Goal: Task Accomplishment & Management: Manage account settings

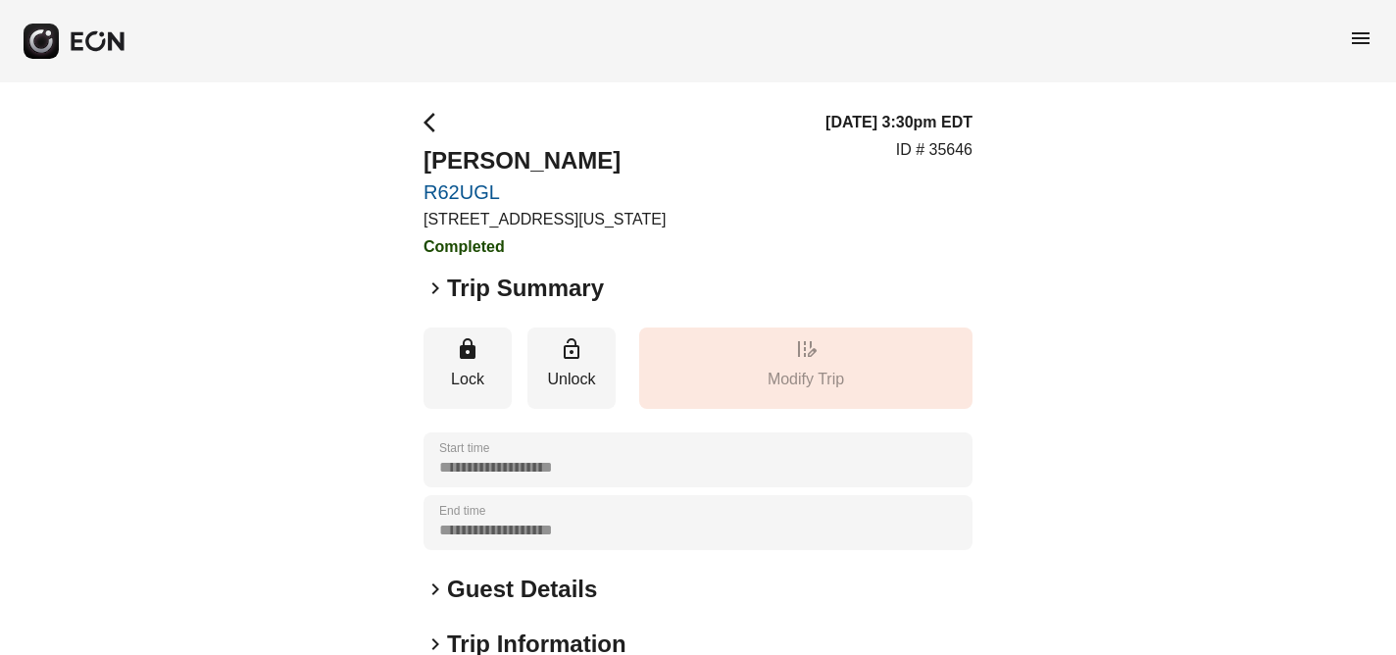
click at [1355, 39] on span "menu" at bounding box center [1361, 38] width 24 height 24
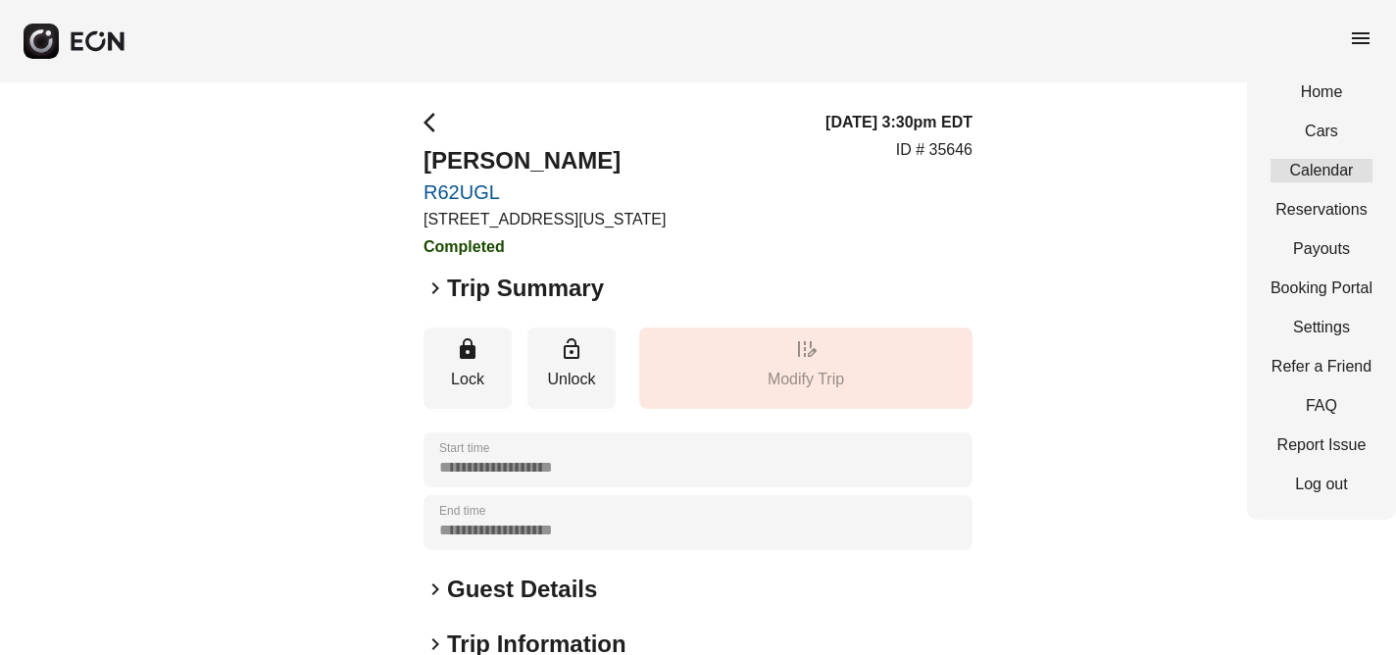
click at [1340, 162] on link "Calendar" at bounding box center [1322, 171] width 102 height 24
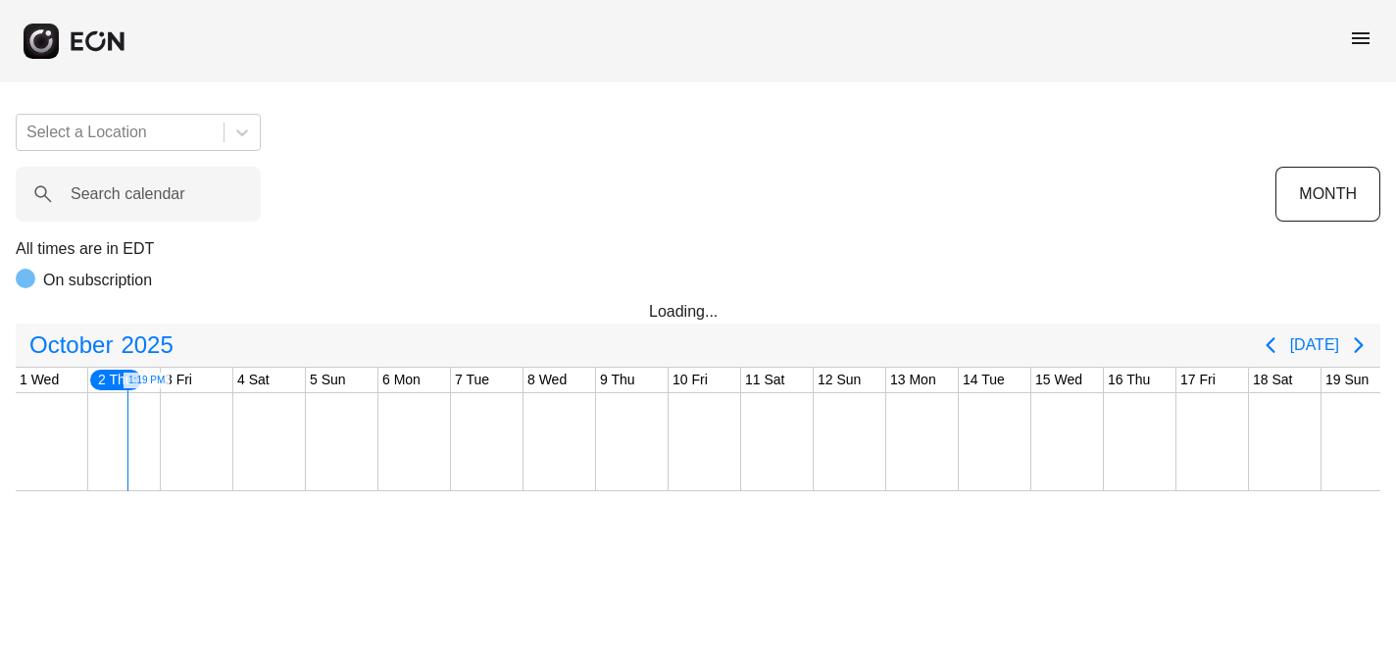
scroll to position [0, 74]
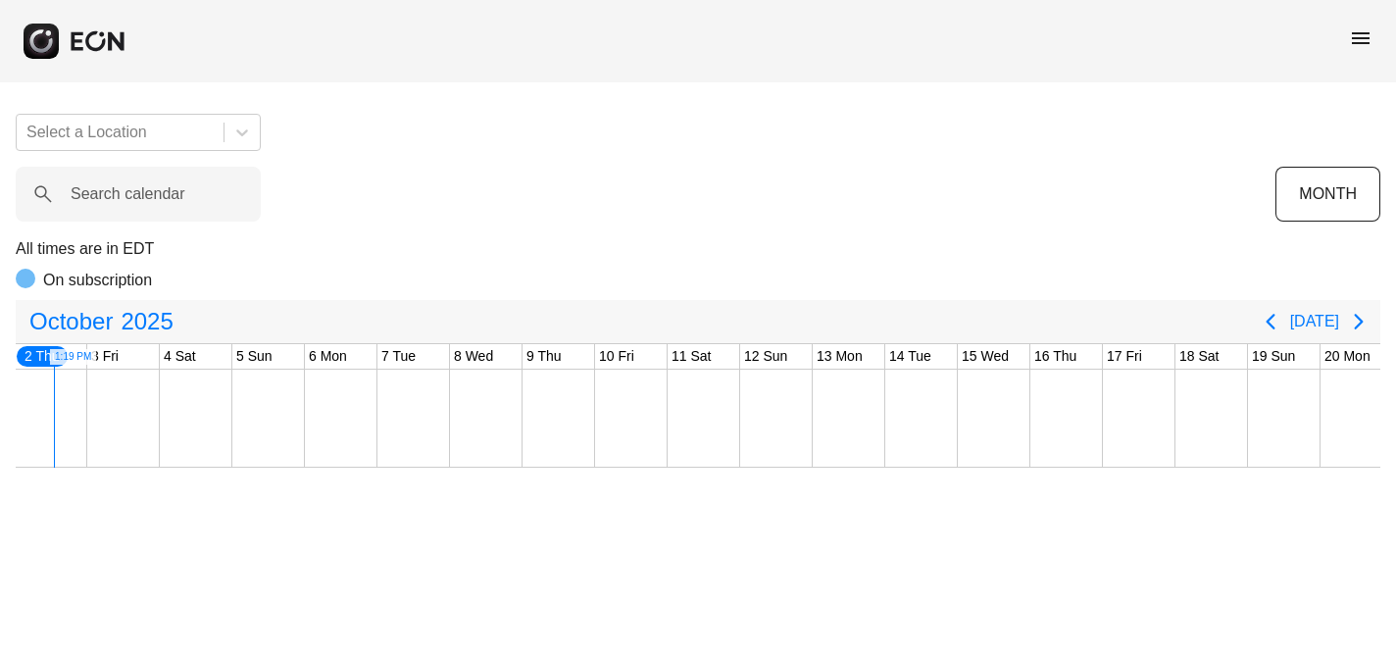
click at [1360, 27] on span "menu" at bounding box center [1361, 38] width 24 height 24
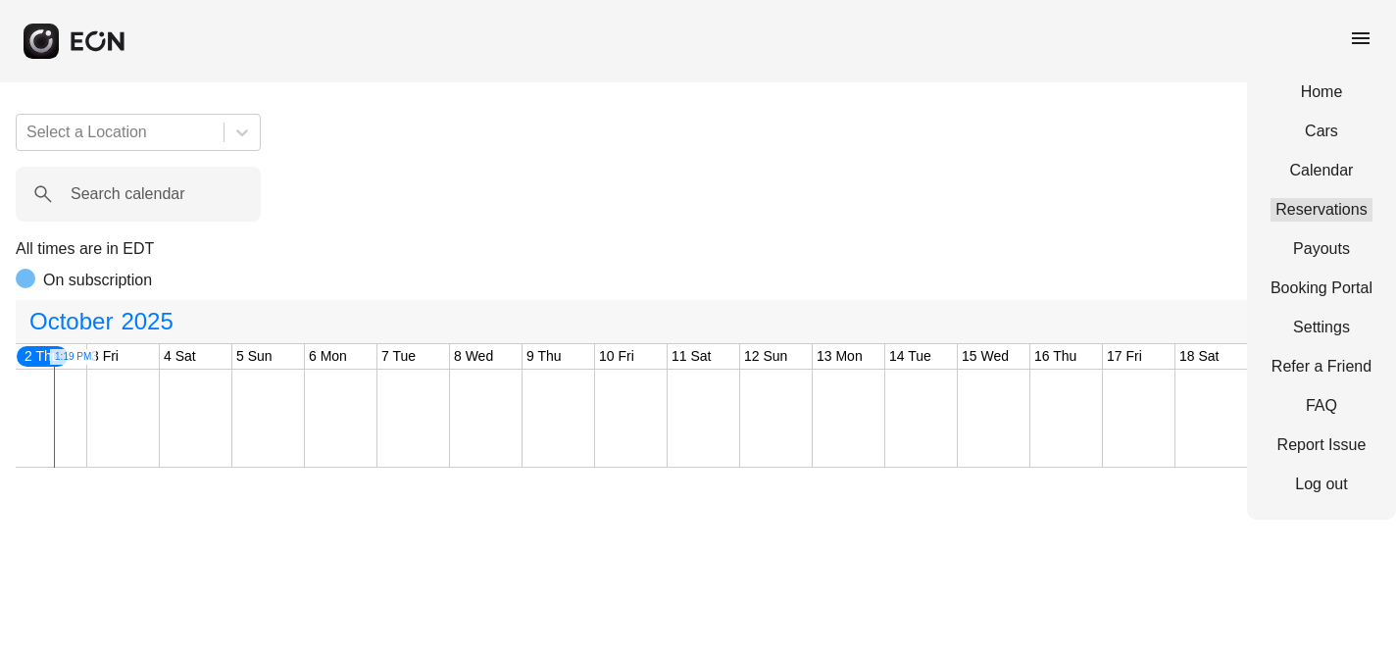
click at [1341, 209] on link "Reservations" at bounding box center [1322, 210] width 102 height 24
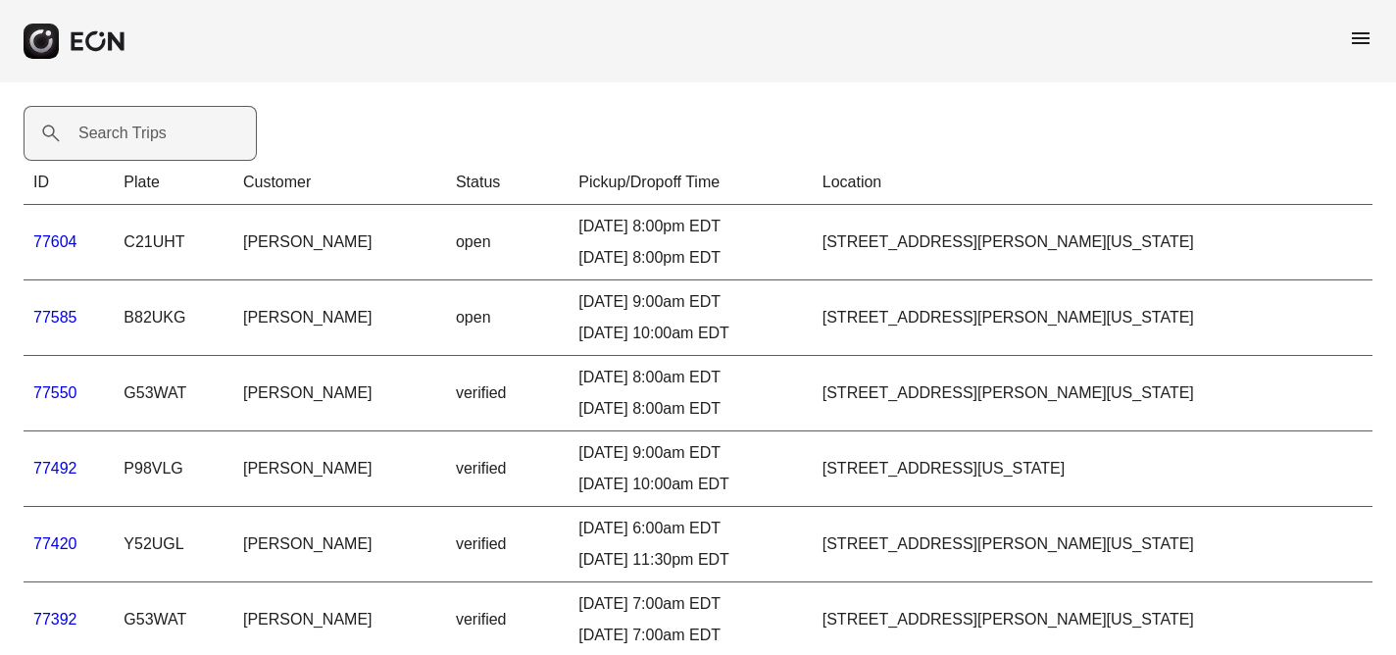
click at [87, 133] on label "Search Trips" at bounding box center [122, 134] width 88 height 24
click at [87, 133] on Trips "Search Trips" at bounding box center [140, 133] width 233 height 55
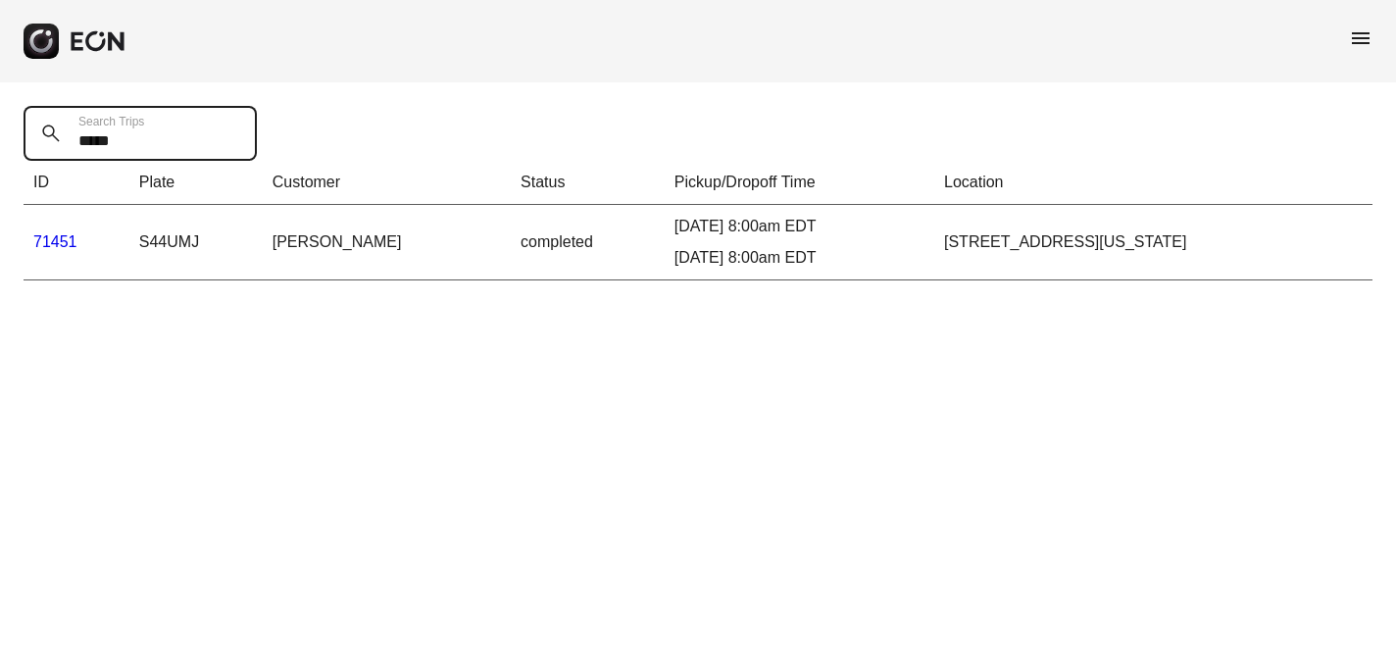
type Trips "*****"
click at [41, 237] on link "71451" at bounding box center [55, 241] width 44 height 17
